Goal: Task Accomplishment & Management: Manage account settings

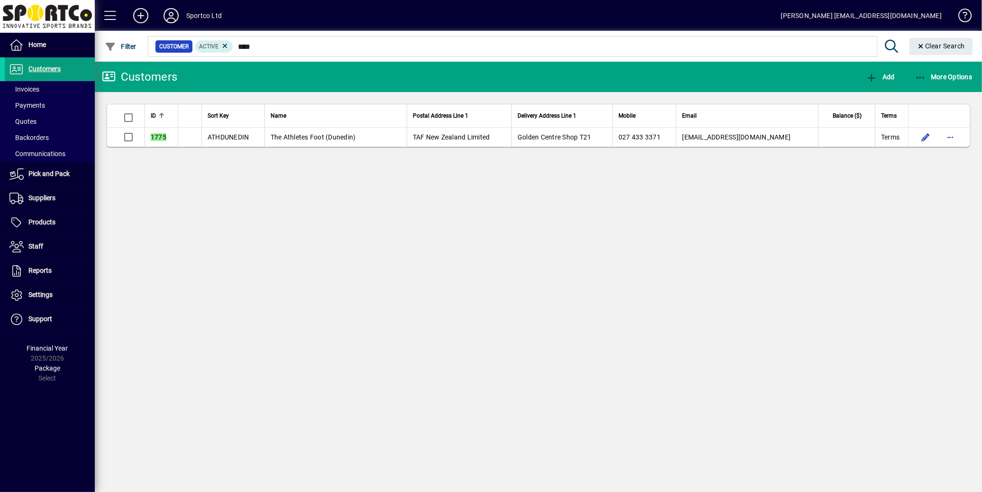
click at [169, 17] on icon at bounding box center [171, 15] width 19 height 15
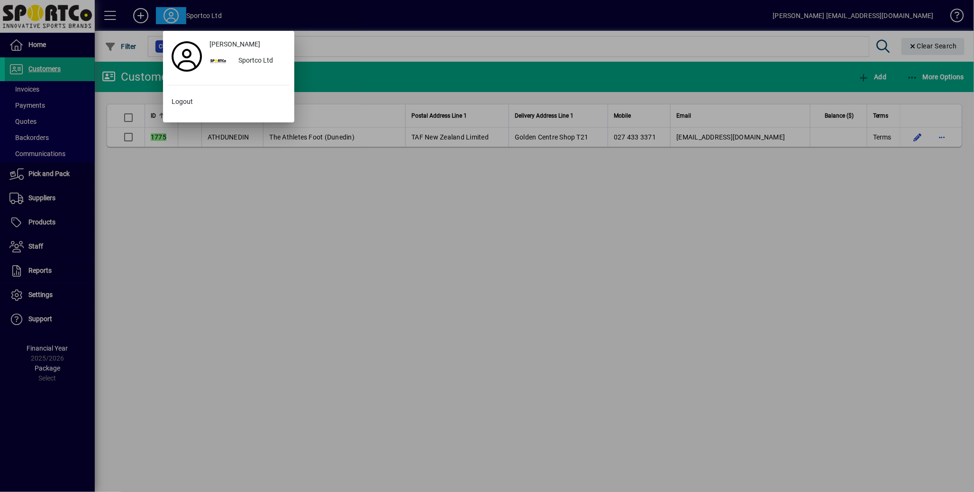
drag, startPoint x: 287, startPoint y: 170, endPoint x: 288, endPoint y: 149, distance: 20.9
click at [285, 163] on div at bounding box center [487, 246] width 974 height 492
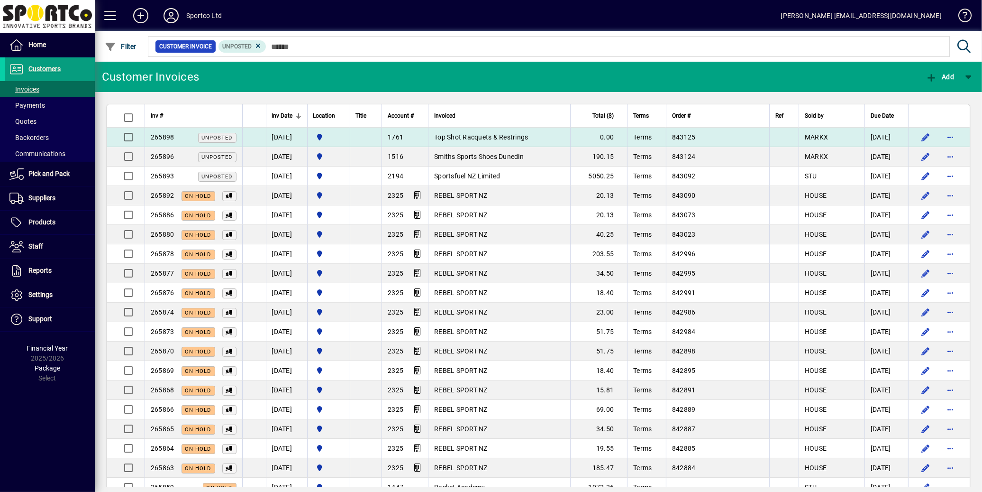
click at [492, 134] on span "Top Shot Racquets & Restrings" at bounding box center [481, 137] width 94 height 8
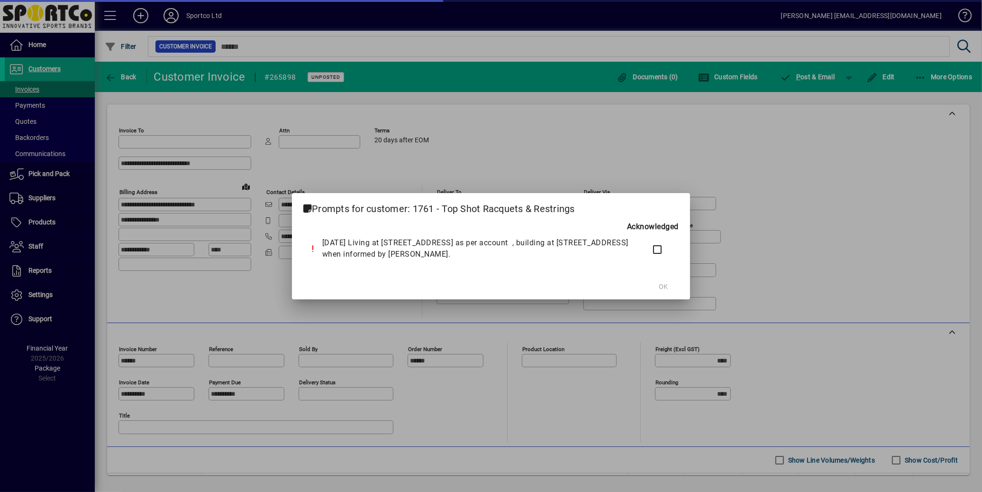
type input "**********"
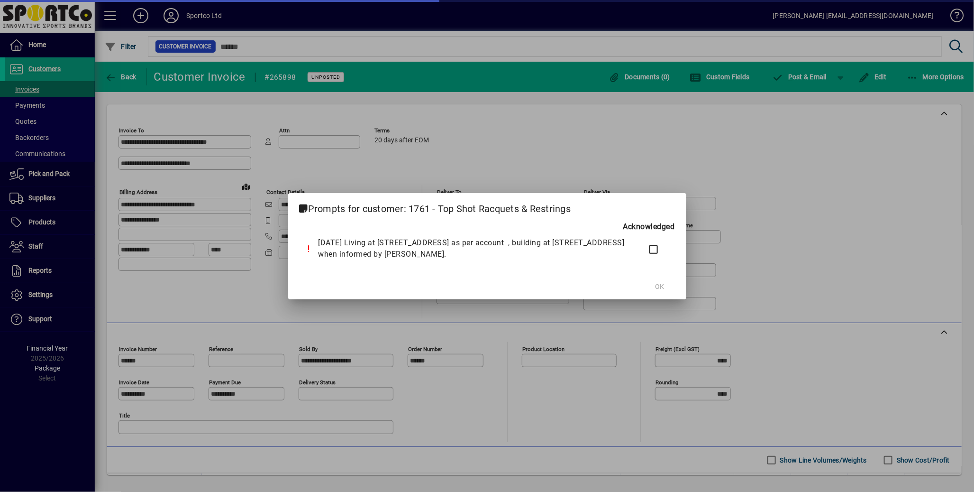
type input "**********"
click at [657, 287] on span "OK" at bounding box center [659, 287] width 9 height 10
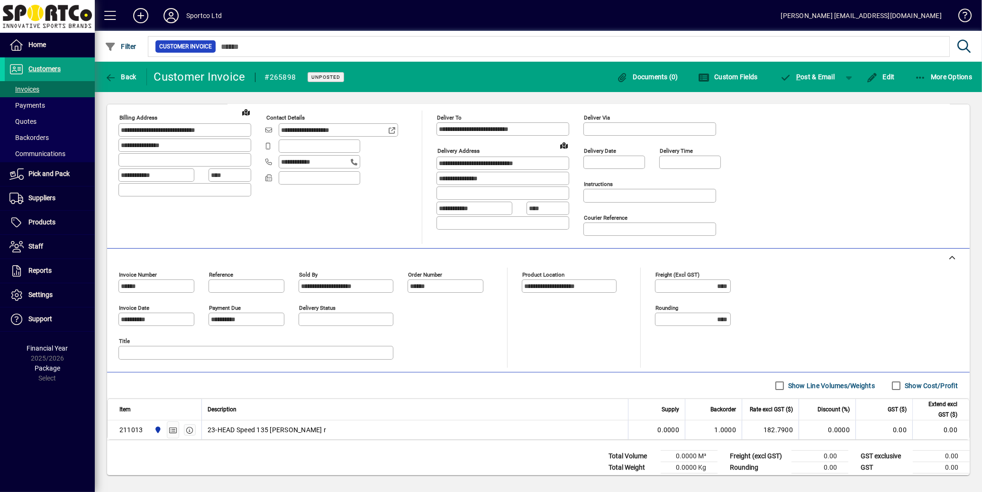
scroll to position [96, 0]
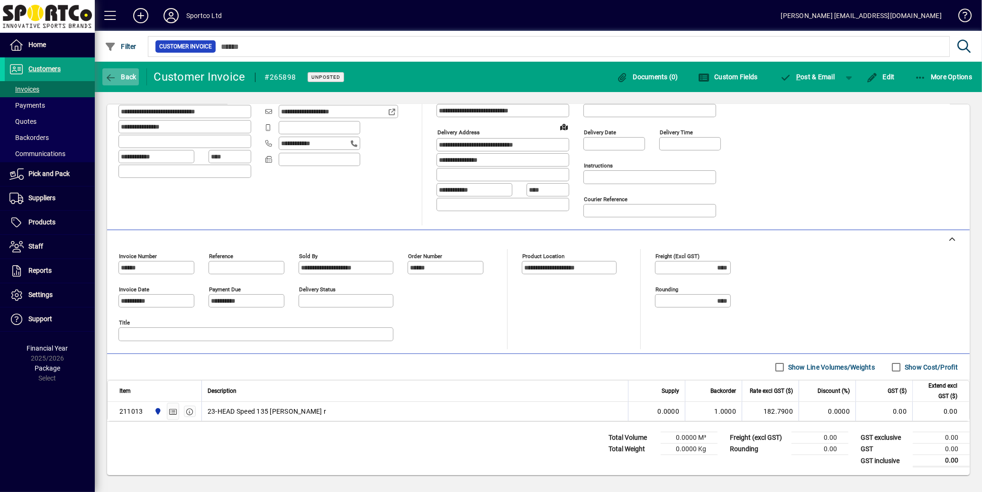
click at [126, 79] on button "Back" at bounding box center [120, 76] width 37 height 17
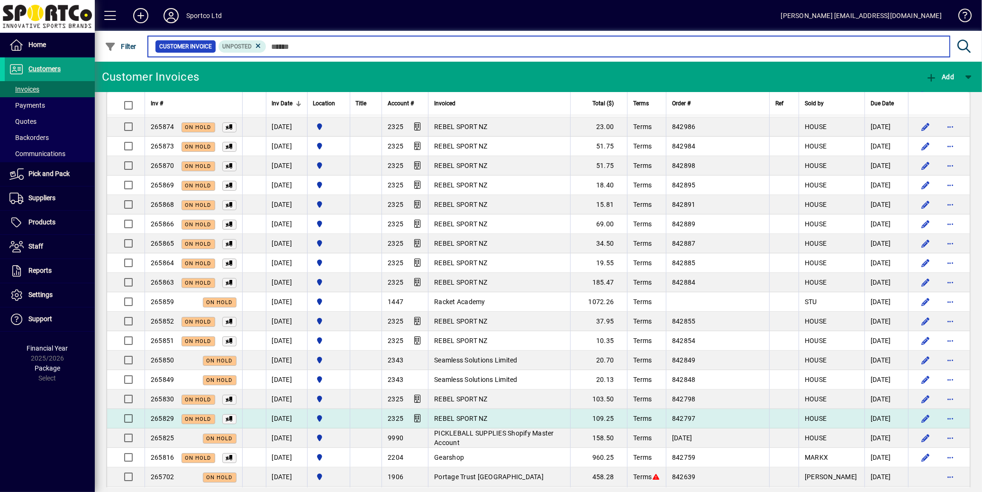
scroll to position [368, 0]
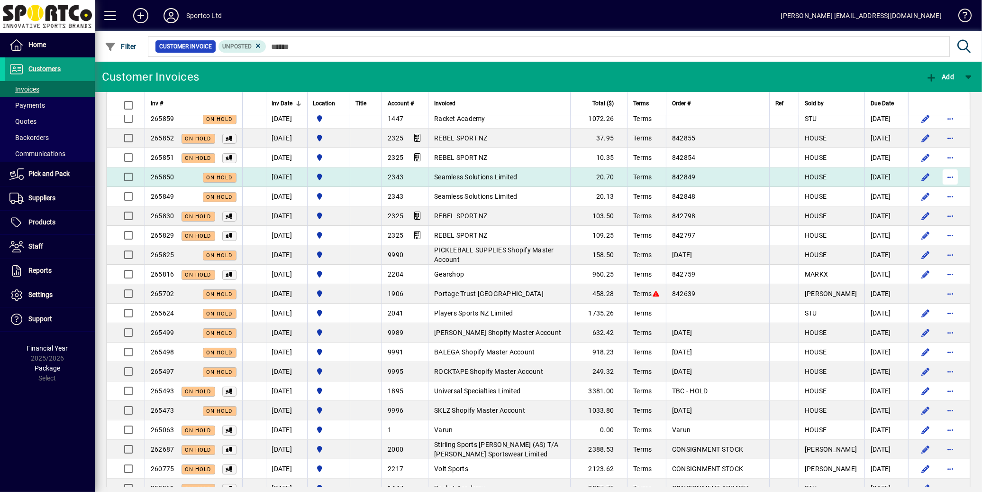
click at [941, 179] on span "button" at bounding box center [950, 176] width 23 height 23
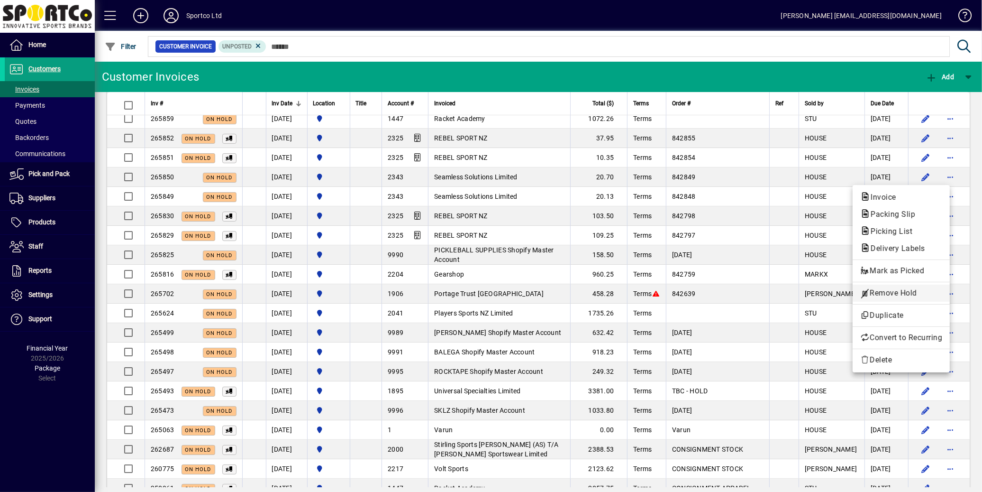
click at [899, 292] on span "Remove Hold" at bounding box center [901, 292] width 82 height 11
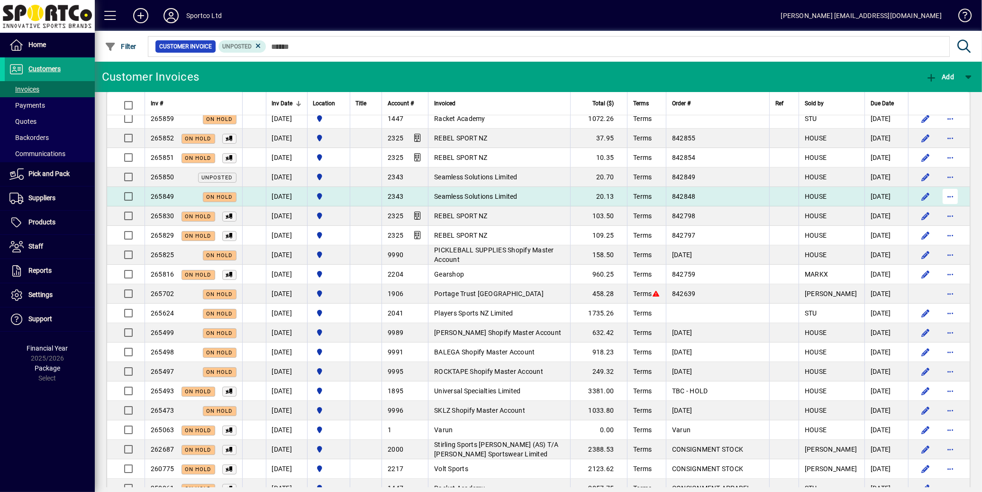
click at [939, 199] on span "button" at bounding box center [950, 196] width 23 height 23
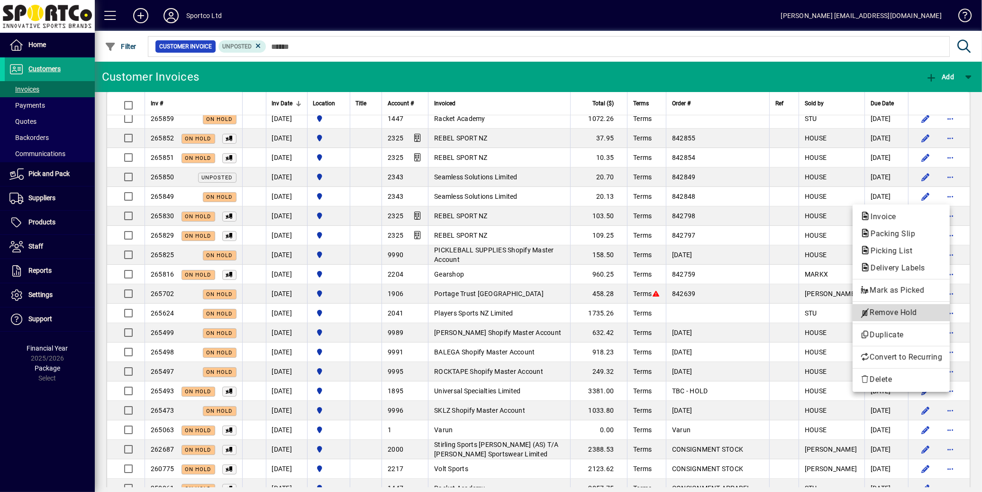
click at [897, 315] on span "Remove Hold" at bounding box center [901, 312] width 82 height 11
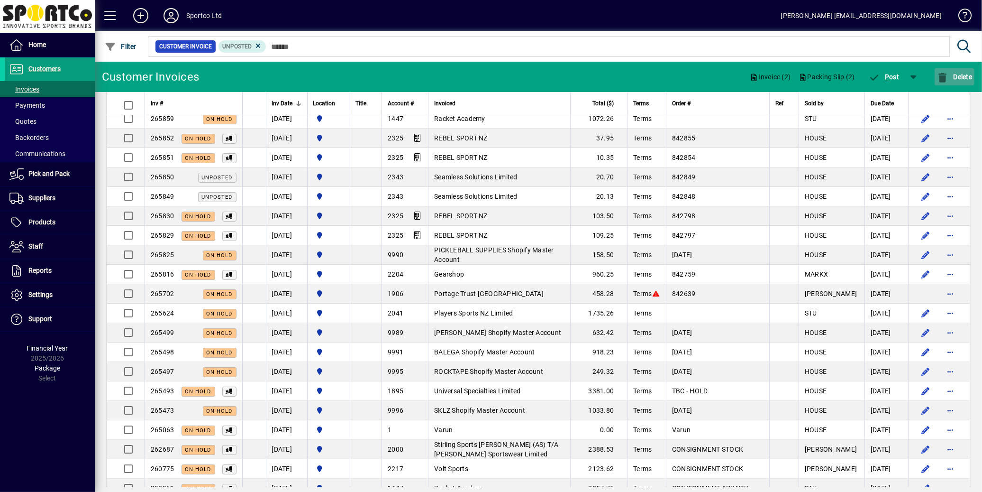
click at [958, 76] on span "Delete" at bounding box center [954, 77] width 35 height 8
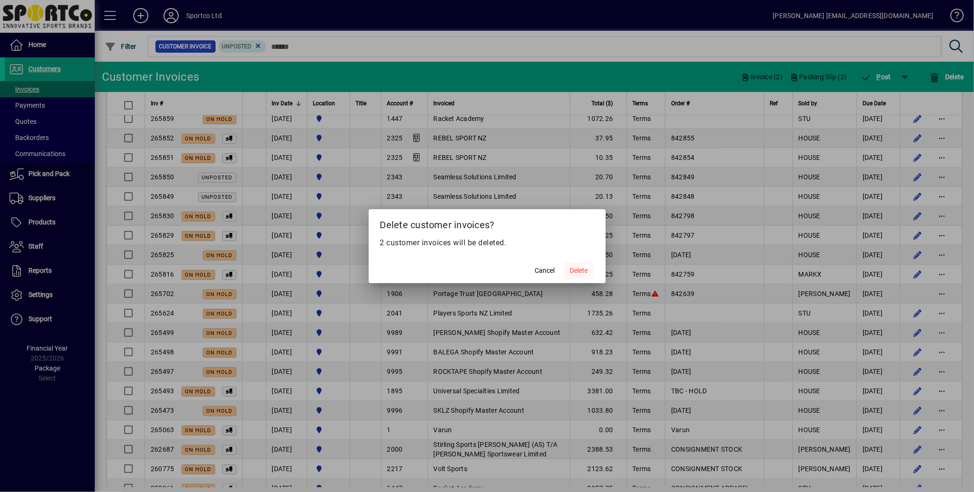
click at [586, 269] on span "Delete" at bounding box center [579, 270] width 18 height 10
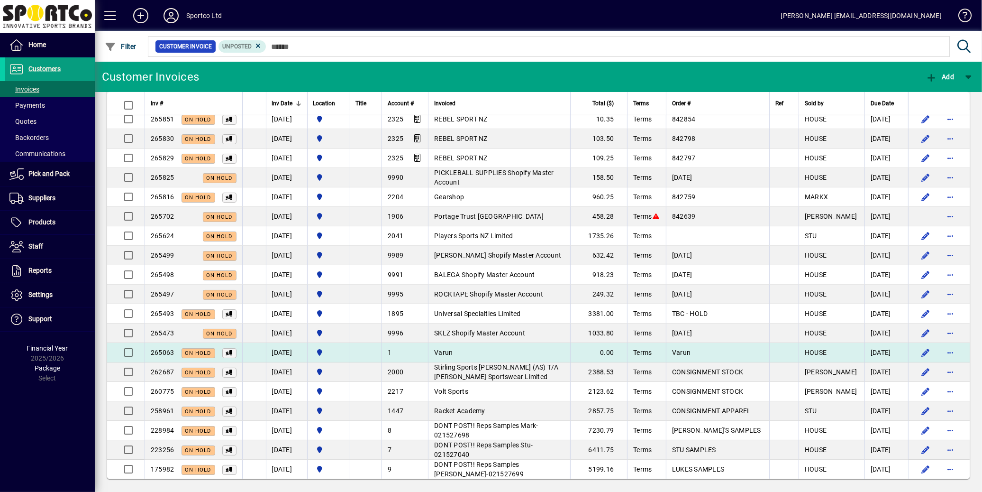
scroll to position [412, 0]
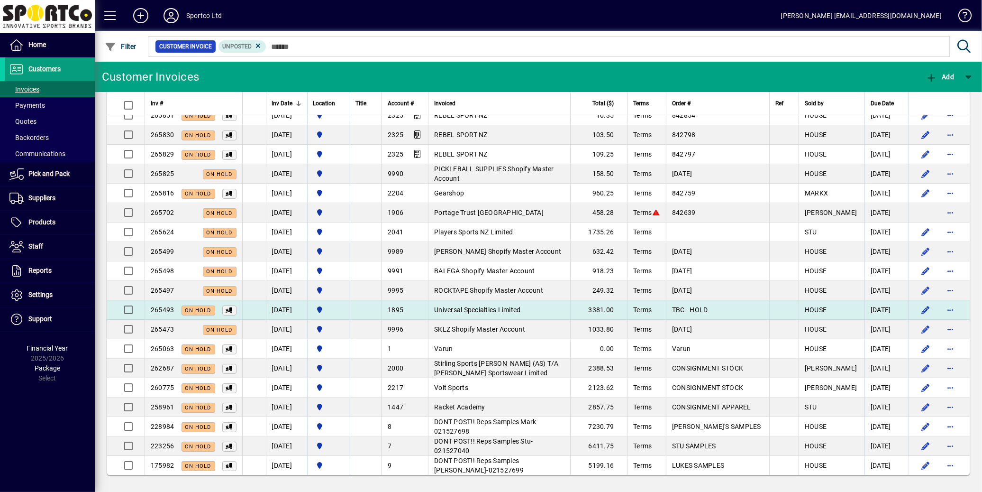
click at [488, 314] on td "Universal Specialties Limited" at bounding box center [499, 309] width 142 height 19
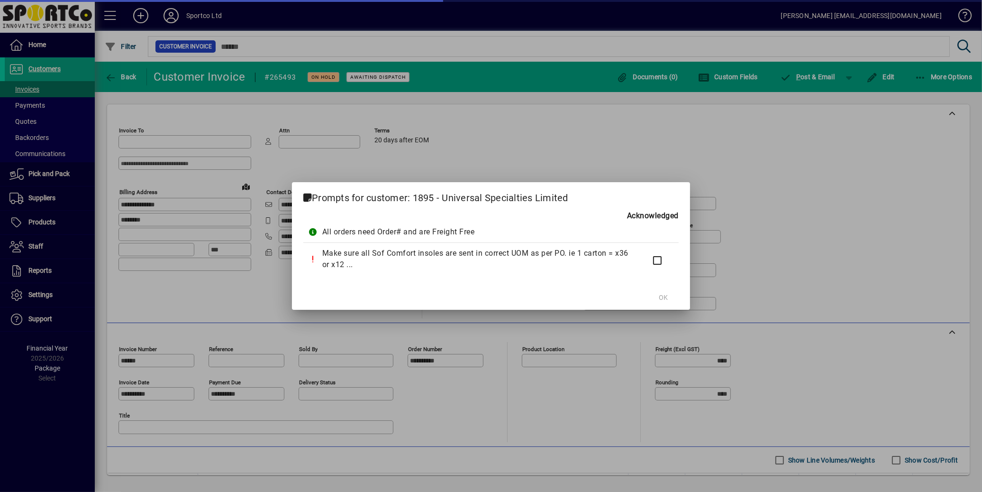
type input "**********"
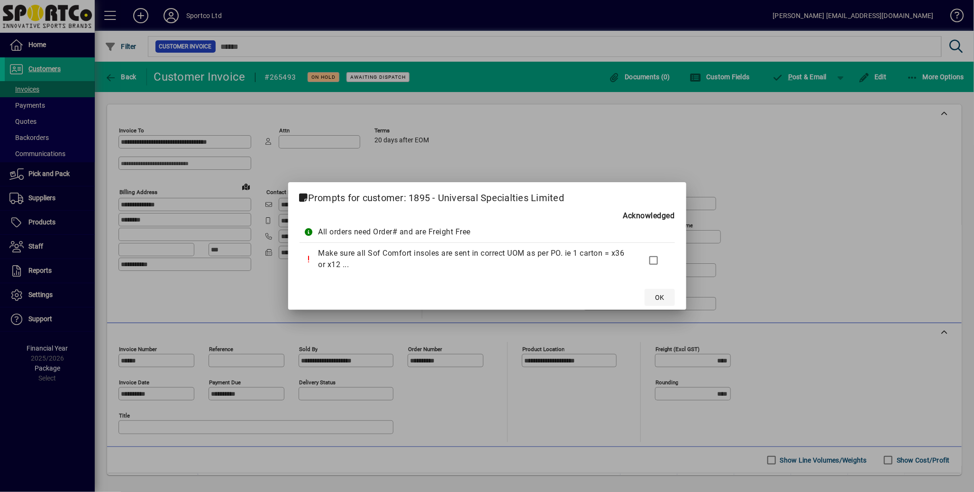
click at [664, 299] on span at bounding box center [660, 297] width 30 height 23
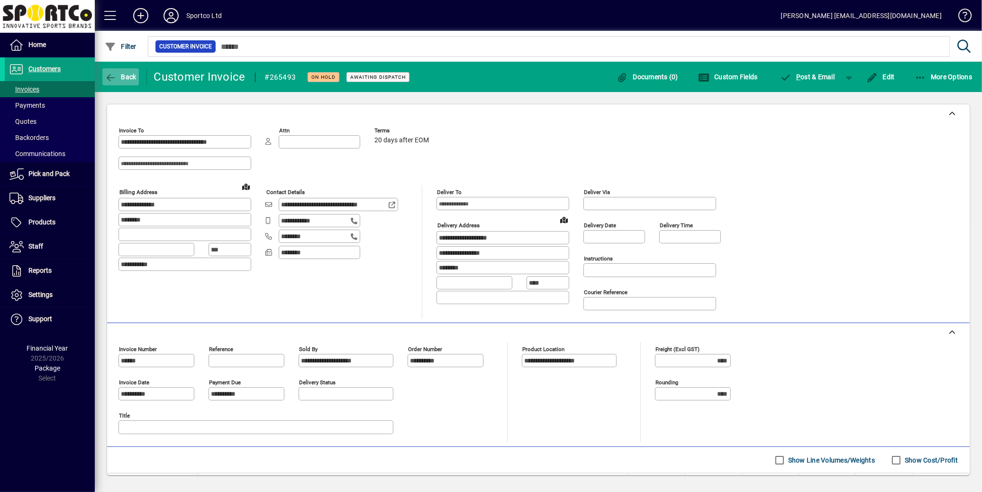
click at [127, 79] on span "Back" at bounding box center [121, 77] width 32 height 8
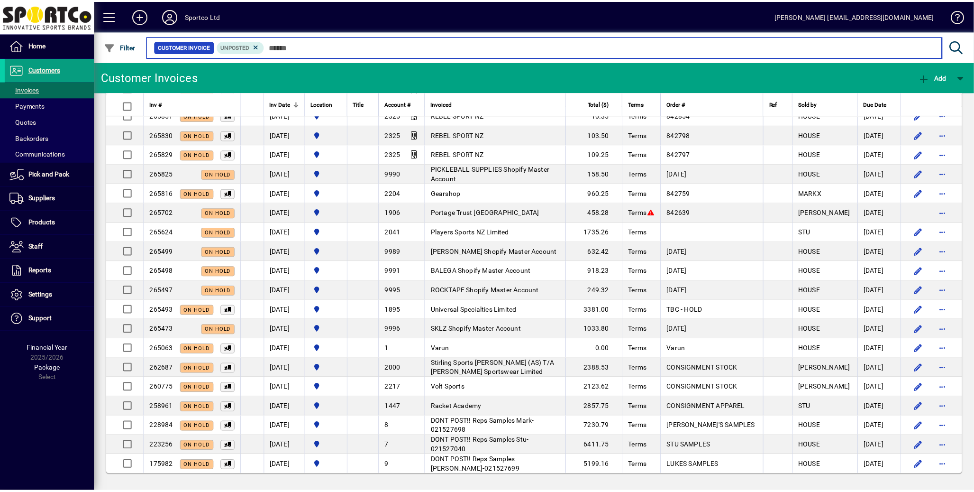
scroll to position [148, 0]
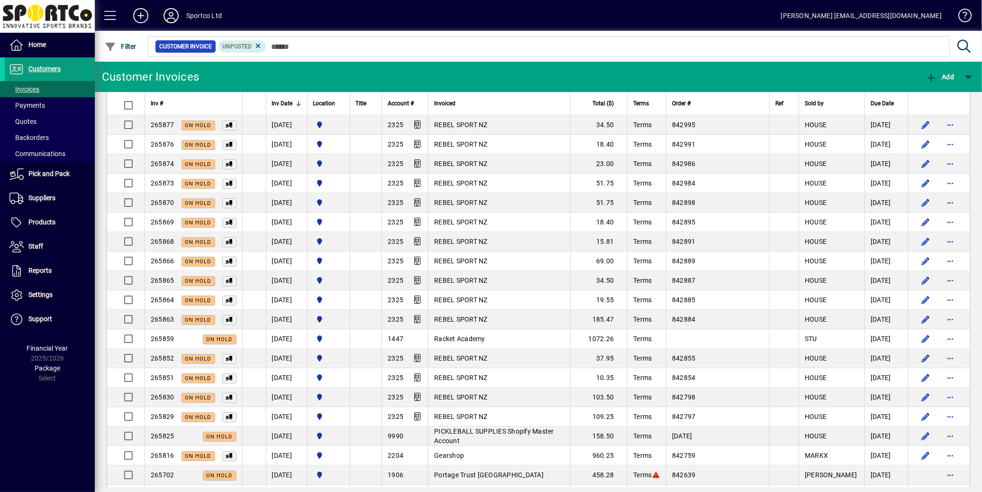
click at [167, 13] on icon at bounding box center [171, 15] width 19 height 15
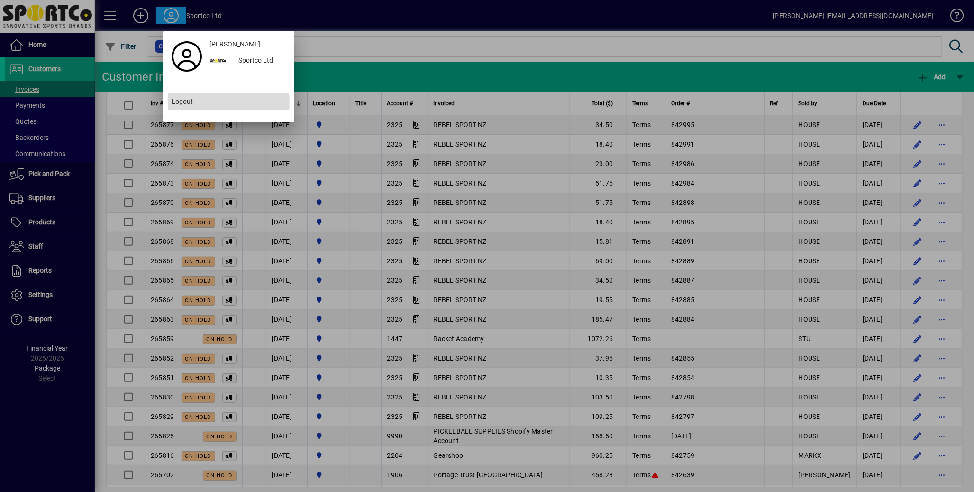
click at [183, 102] on span "Logout" at bounding box center [182, 102] width 21 height 10
